Goal: Task Accomplishment & Management: Use online tool/utility

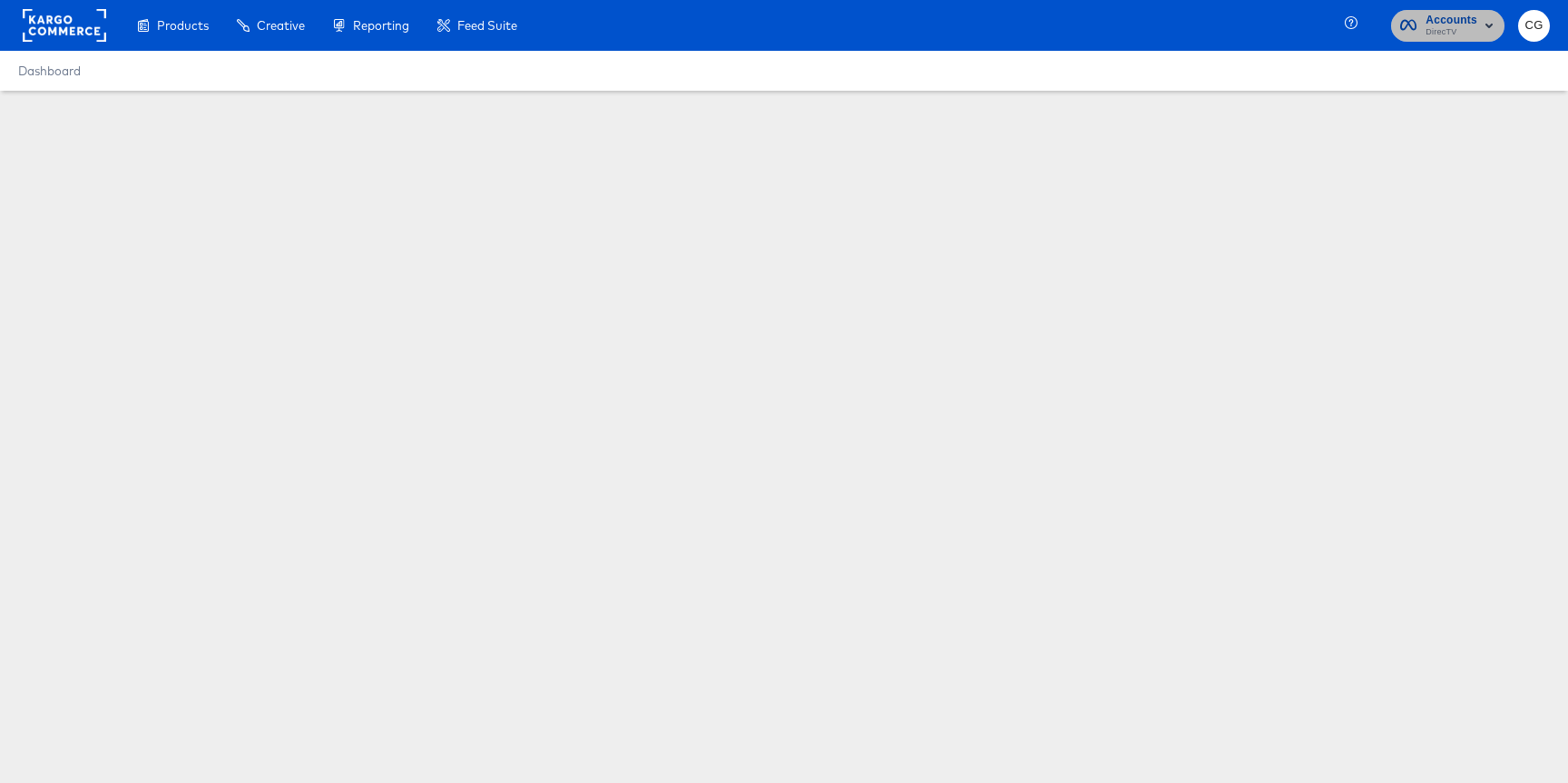
click at [1455, 23] on span "Accounts" at bounding box center [1452, 20] width 52 height 19
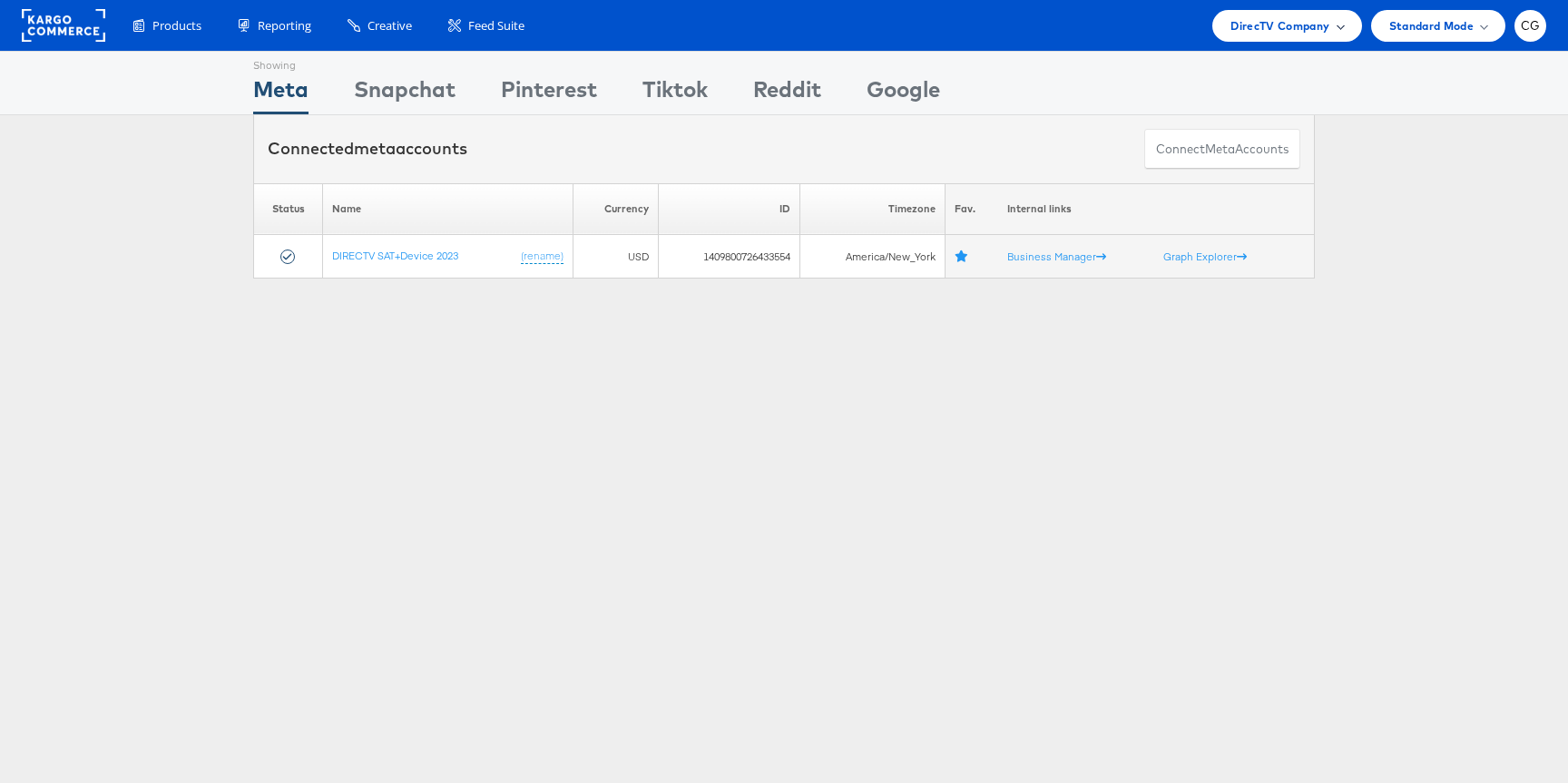
click at [1330, 26] on div "DirecTV Company" at bounding box center [1287, 25] width 113 height 19
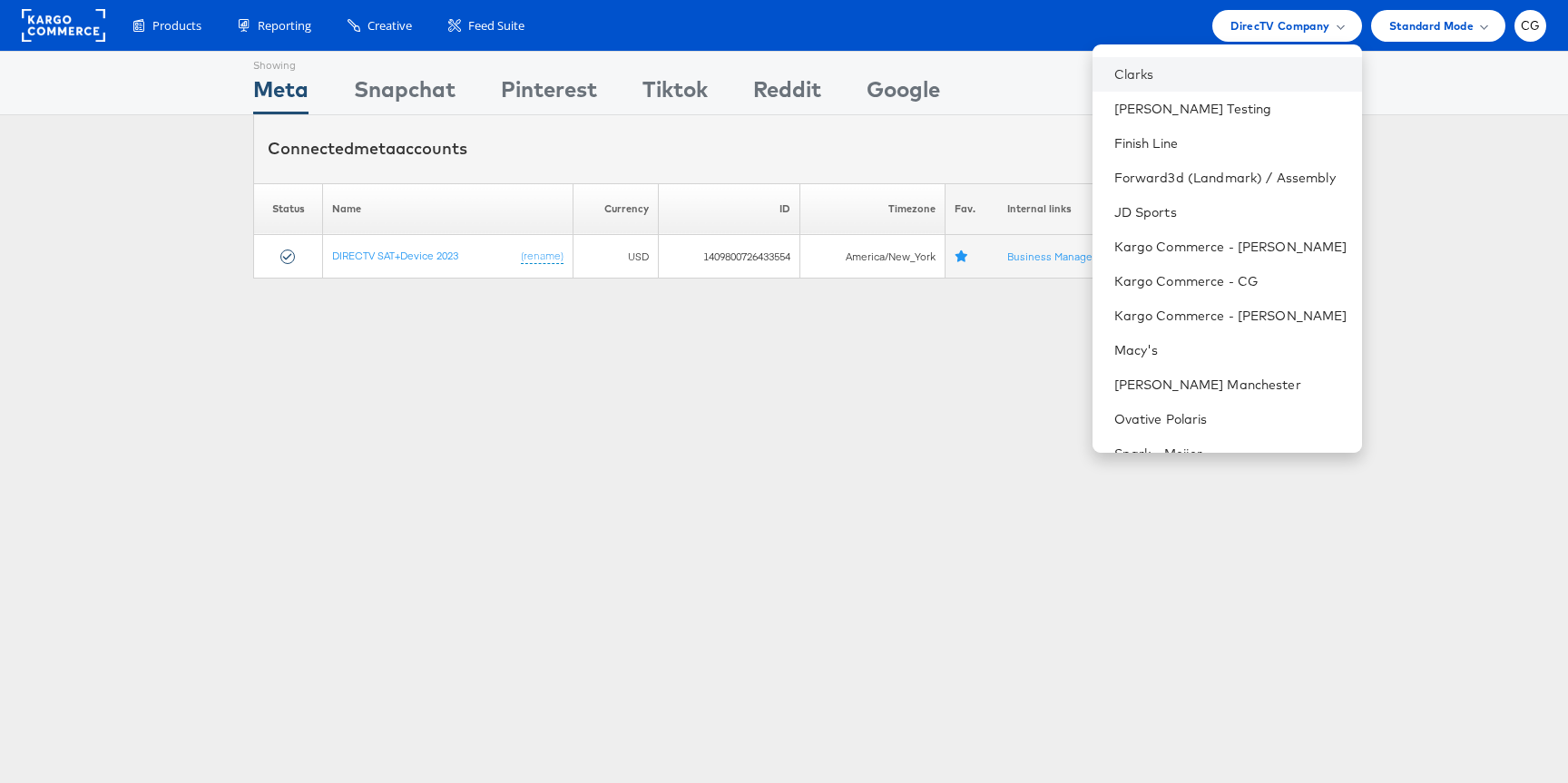
scroll to position [136, 0]
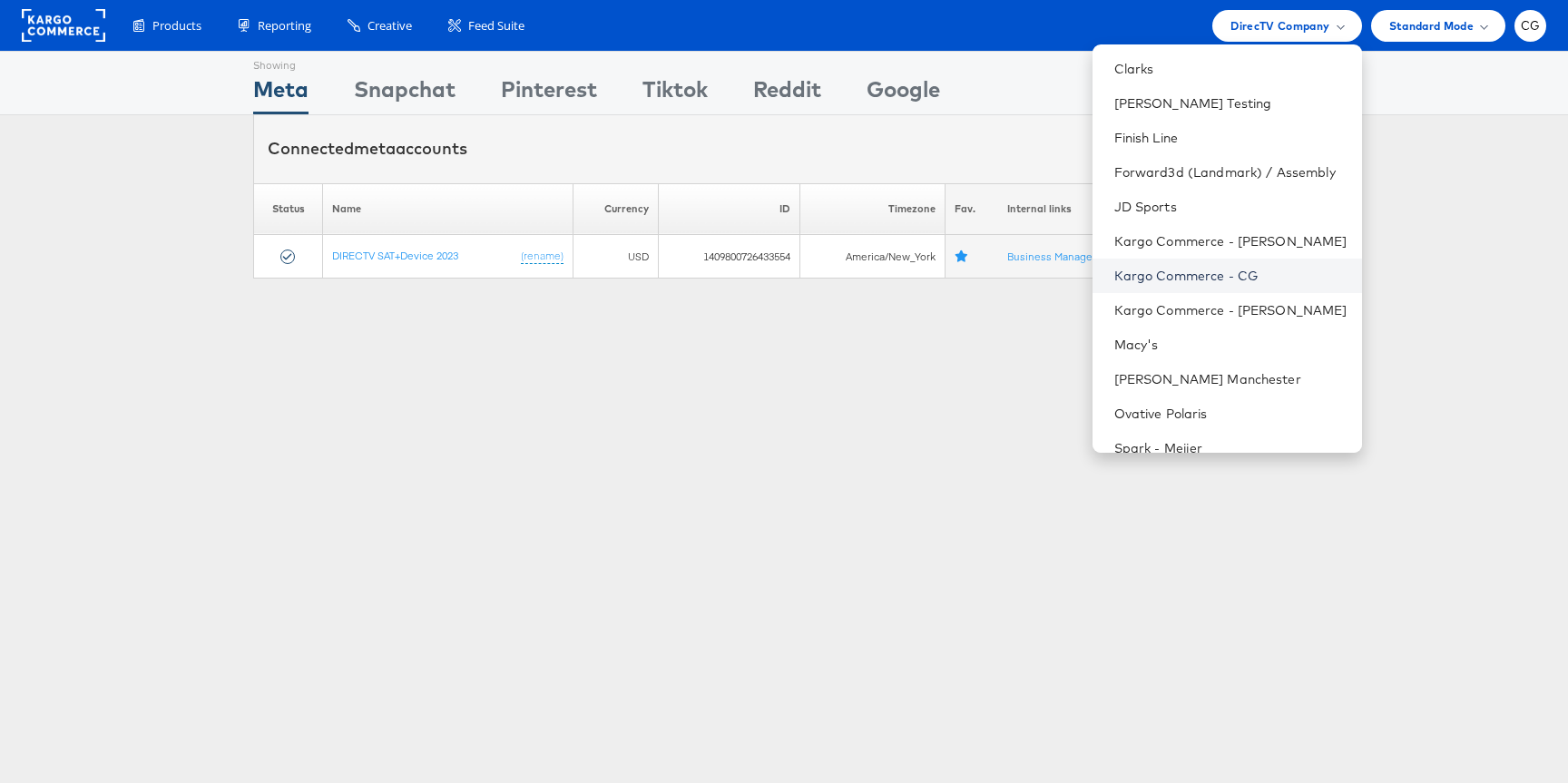
click at [1210, 273] on link "Kargo Commerce - CG" at bounding box center [1230, 276] width 233 height 18
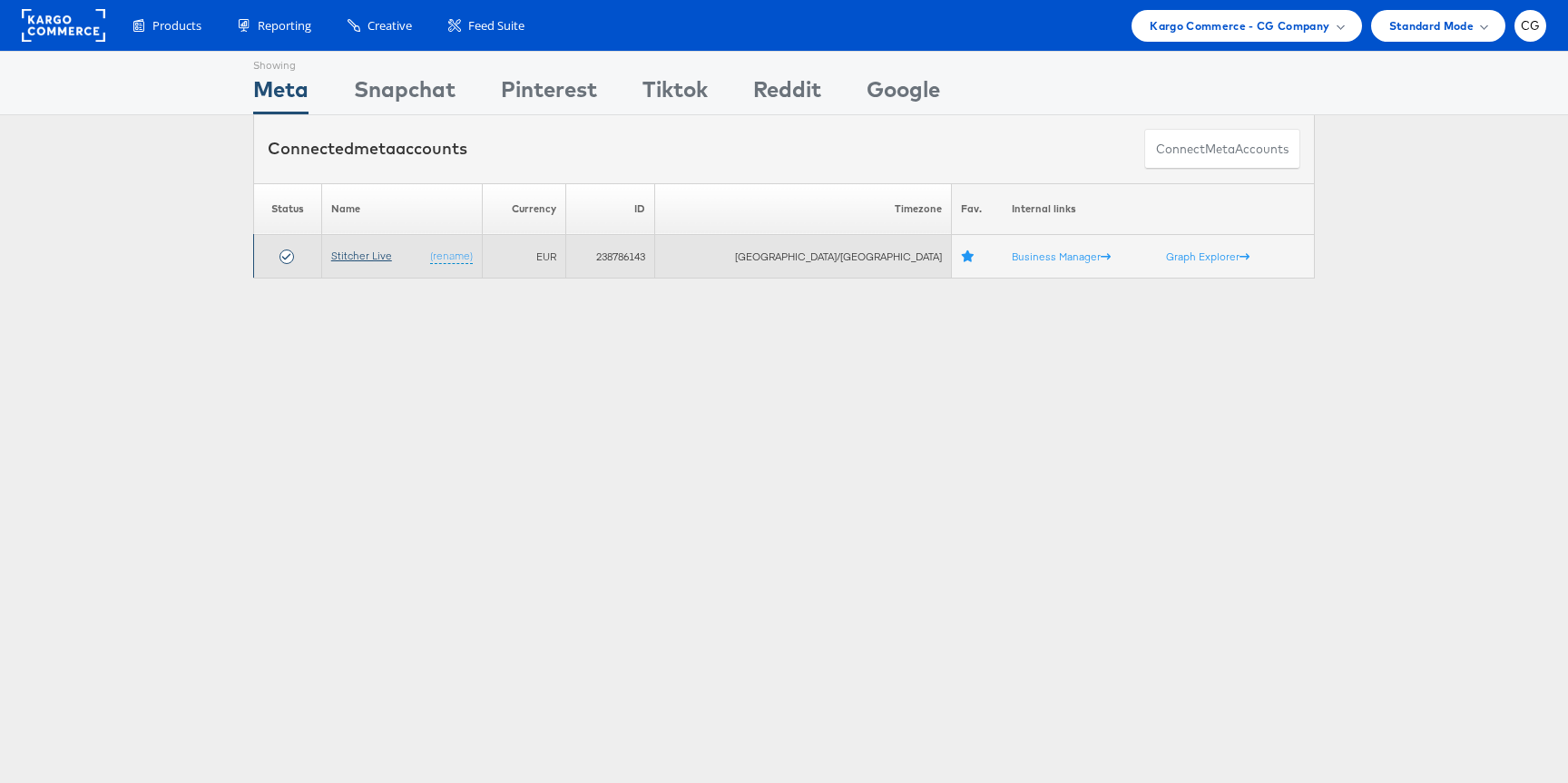
click at [383, 254] on link "Stitcher Live" at bounding box center [361, 256] width 61 height 14
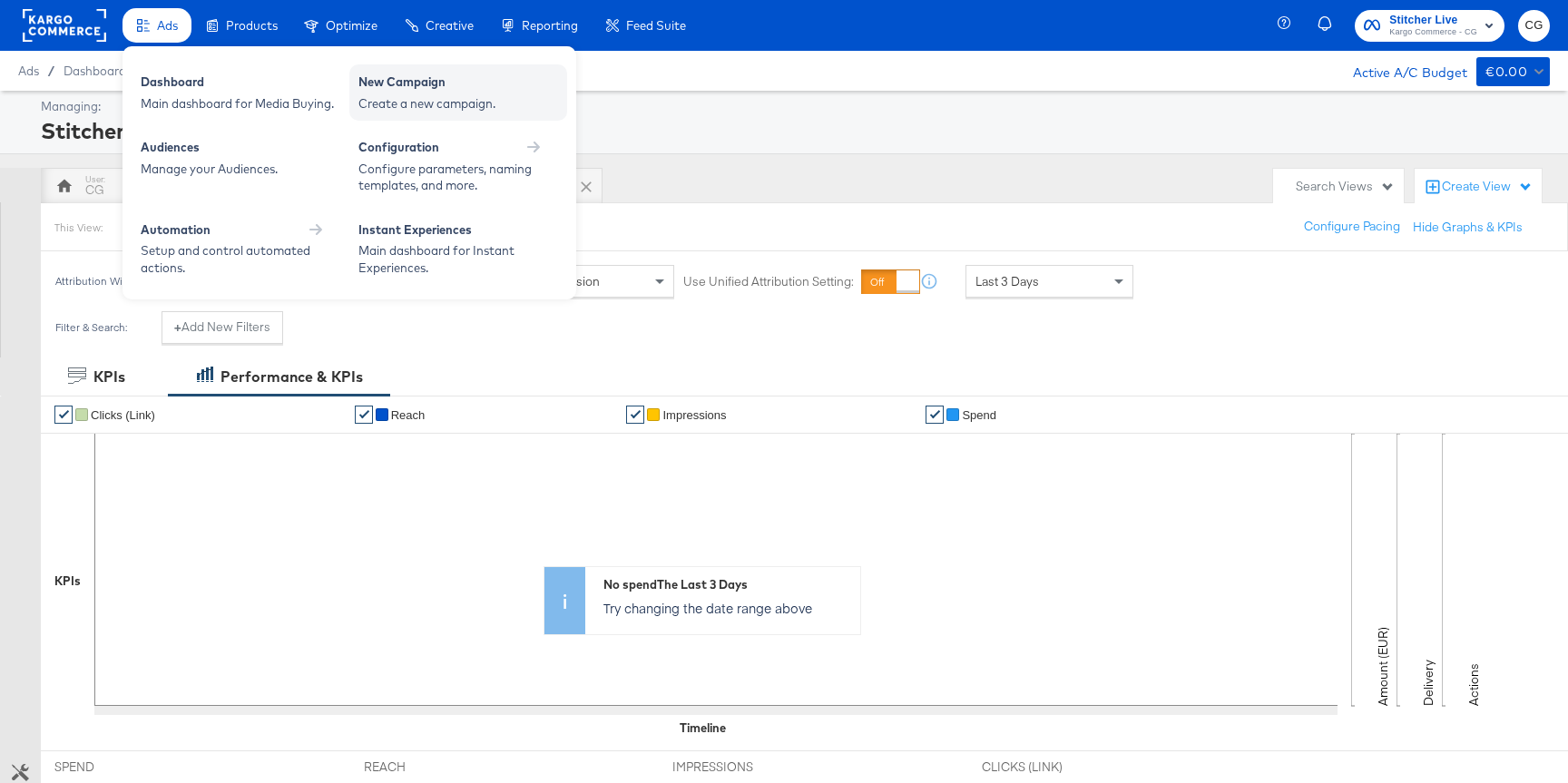
click at [368, 109] on div "Create a new campaign." at bounding box center [458, 103] width 200 height 17
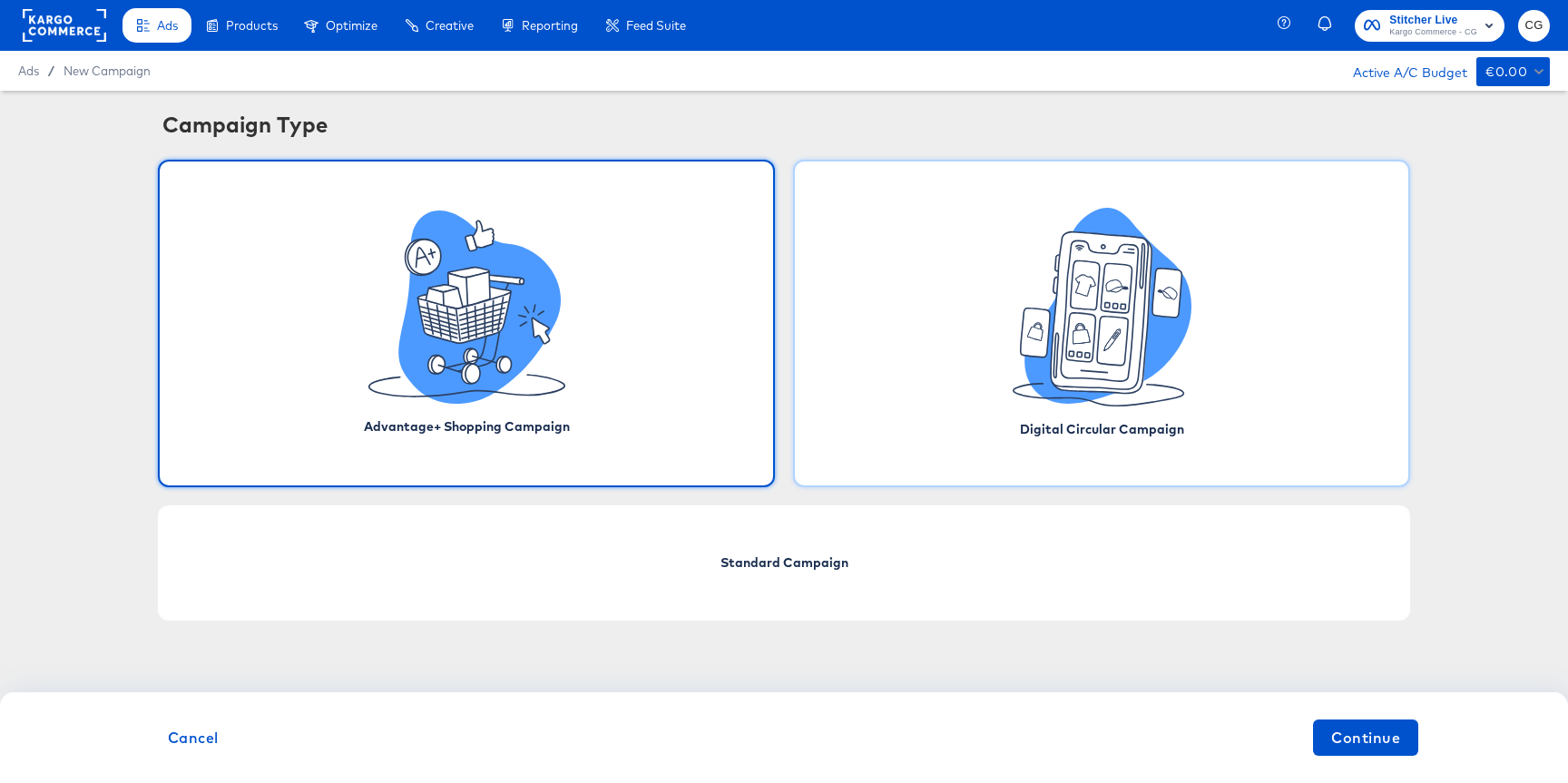
click at [896, 342] on div "Digital Circular Campaign" at bounding box center [1101, 324] width 617 height 328
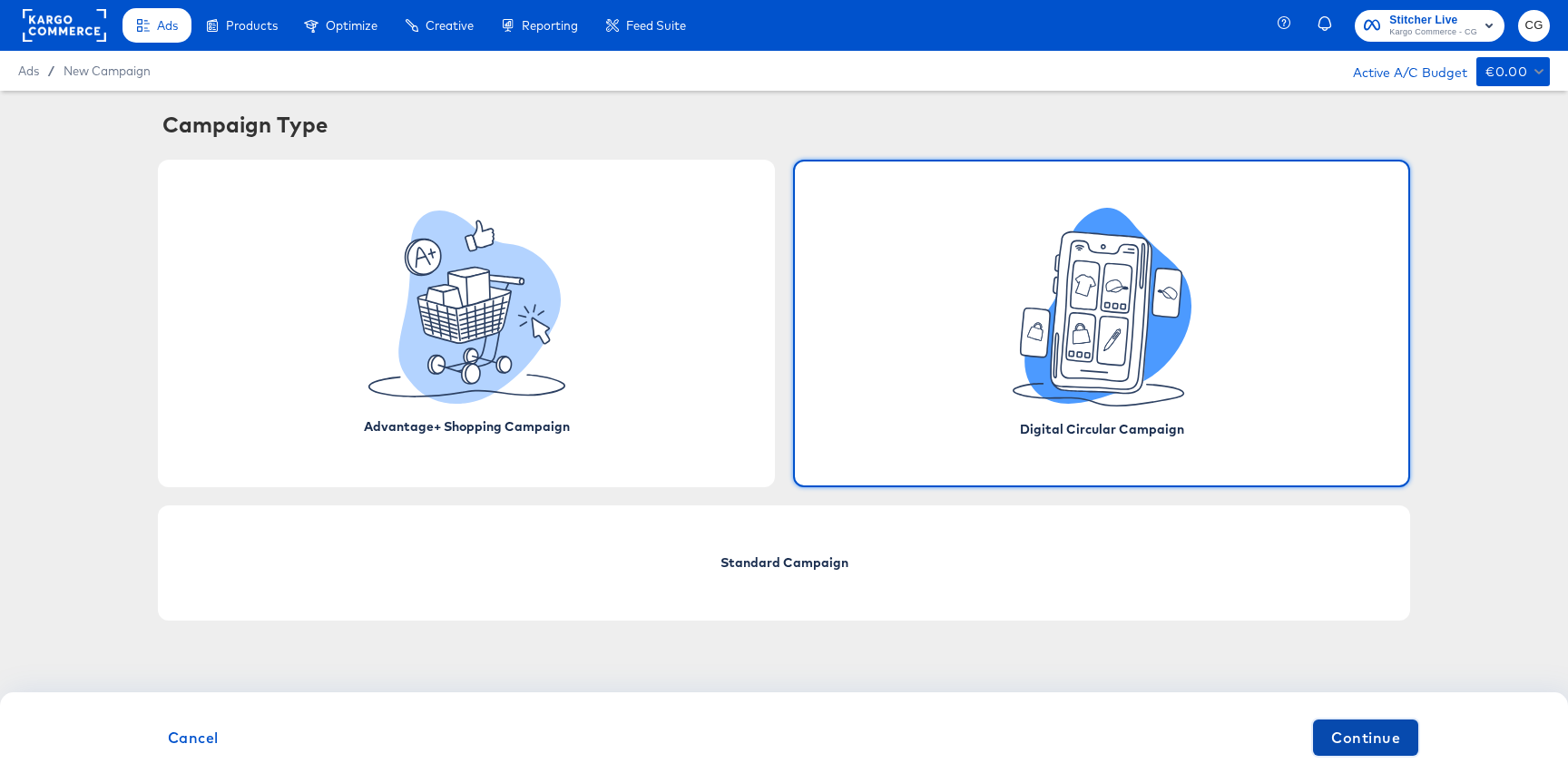
click at [1339, 743] on span "Continue" at bounding box center [1365, 737] width 69 height 25
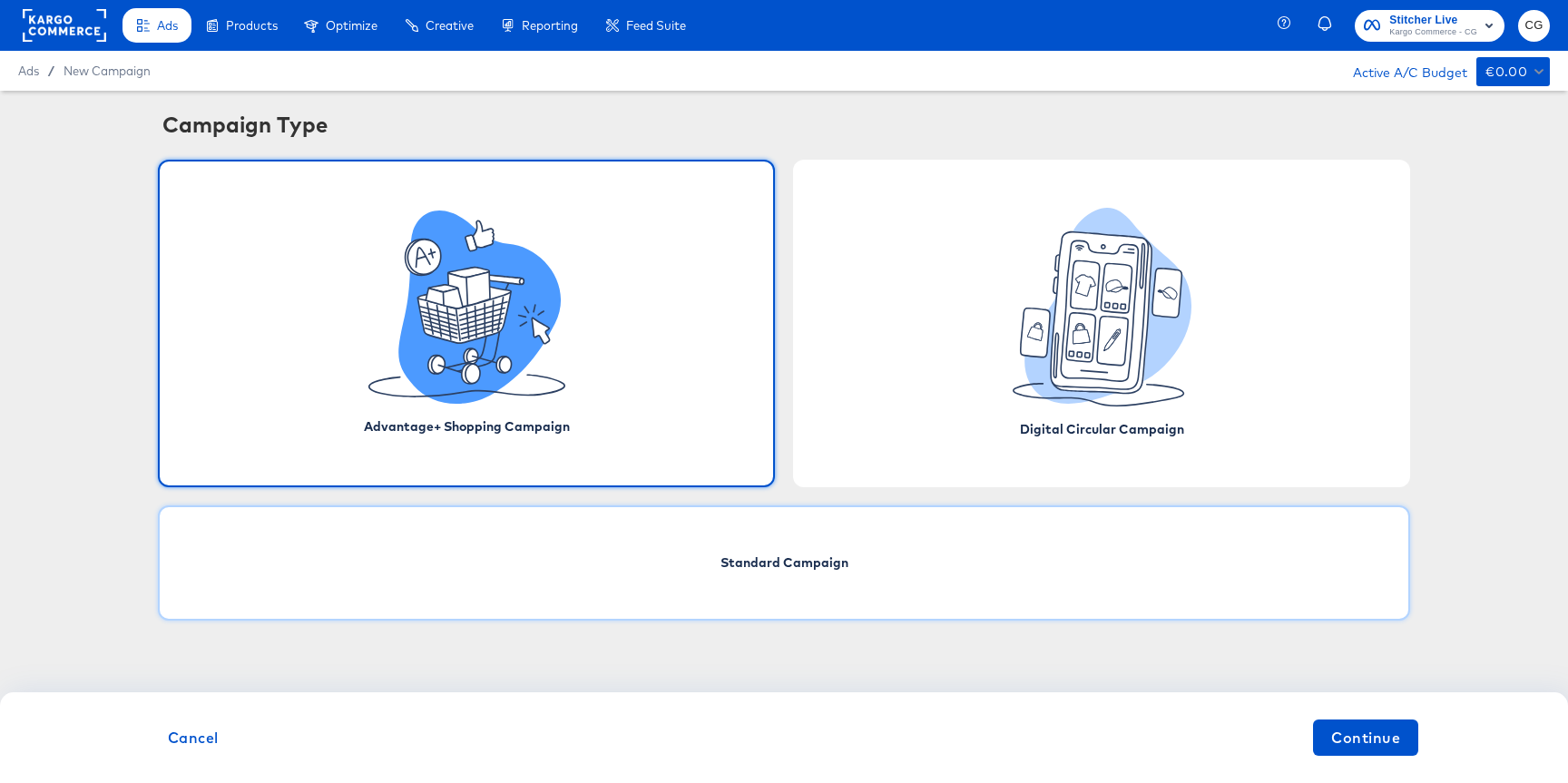
click at [895, 547] on div "Standard Campaign" at bounding box center [784, 562] width 1252 height 115
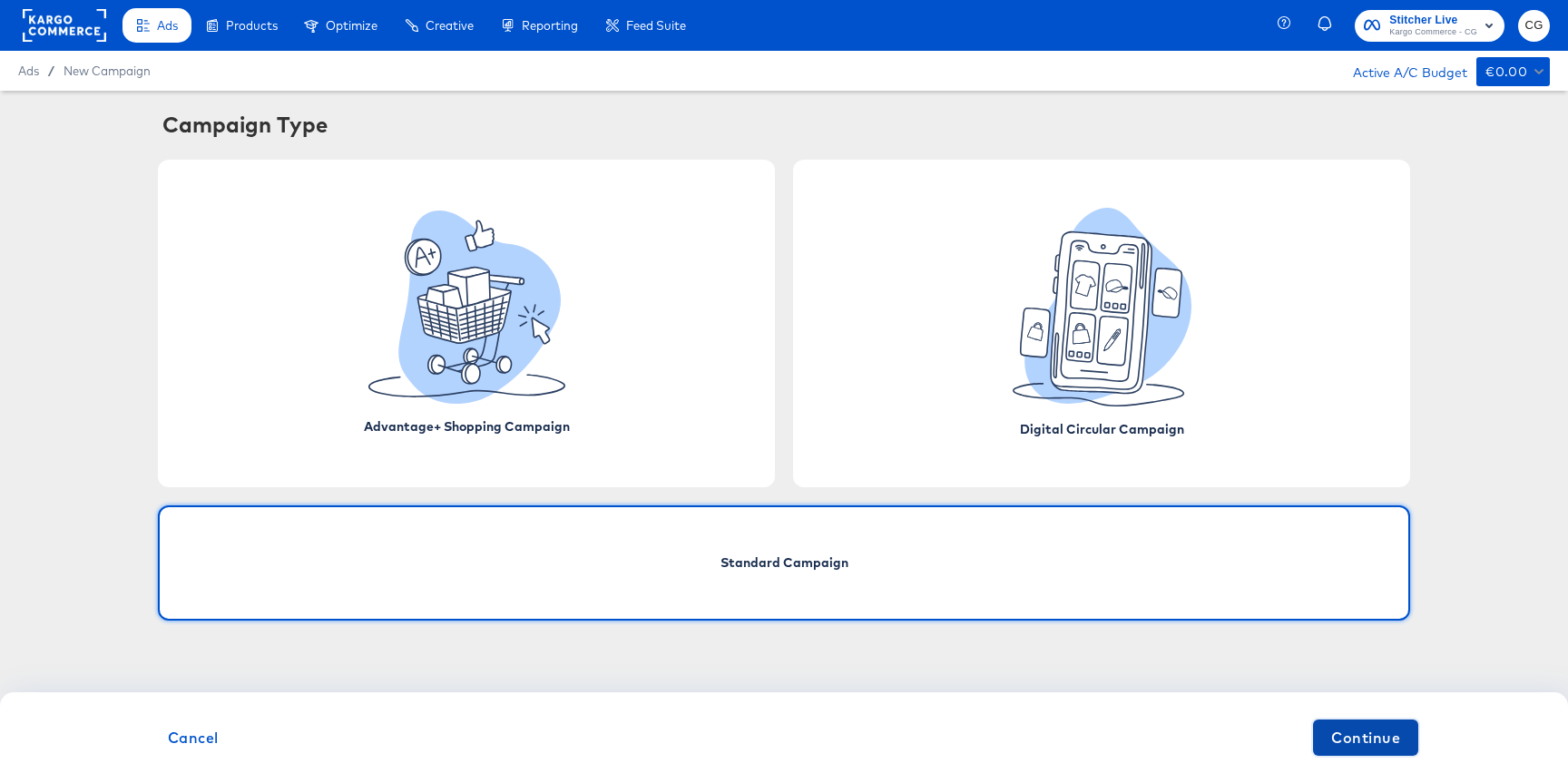
click at [1383, 750] on span "Continue" at bounding box center [1365, 737] width 69 height 25
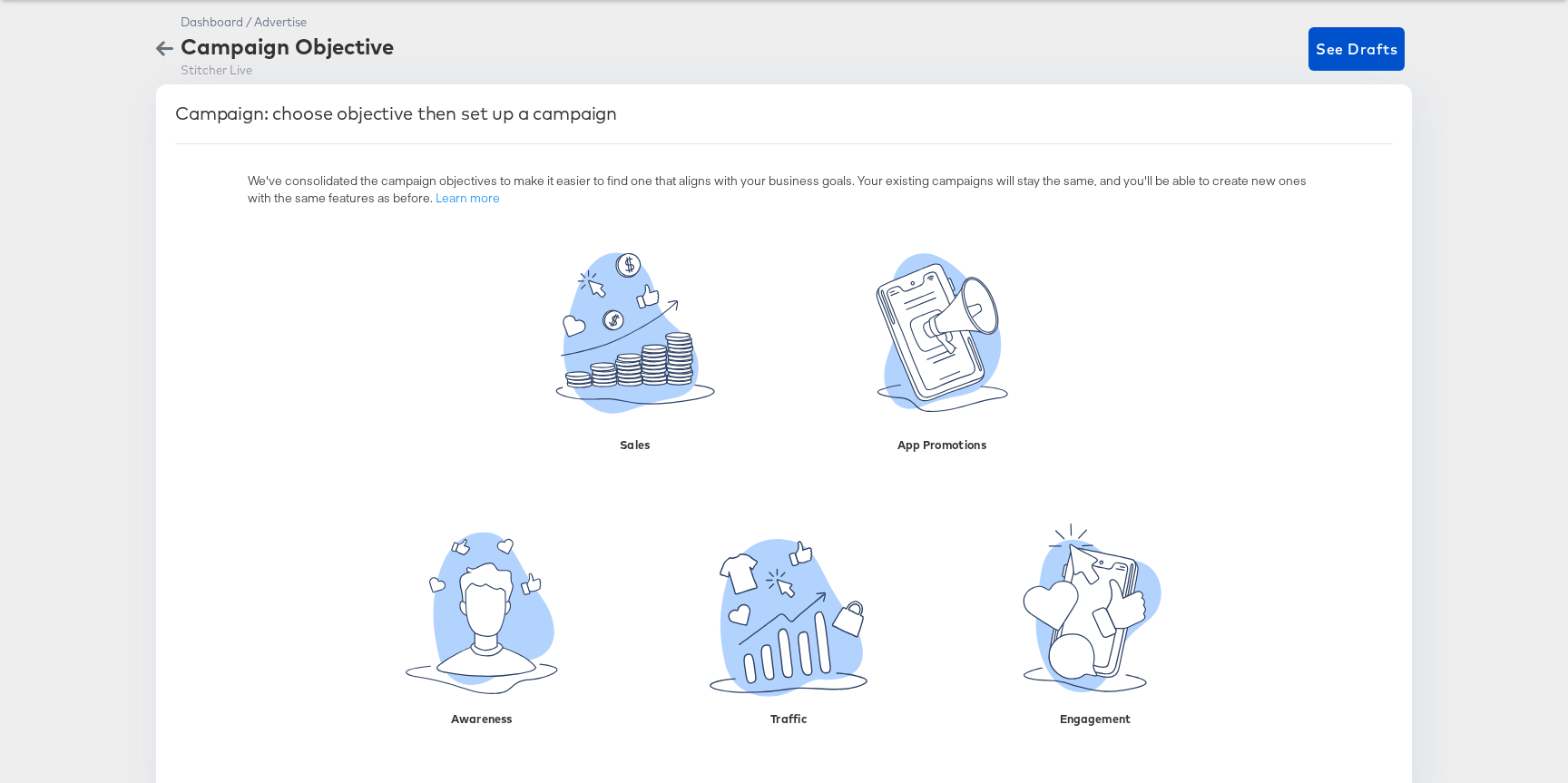
scroll to position [132, 0]
